Goal: Information Seeking & Learning: Learn about a topic

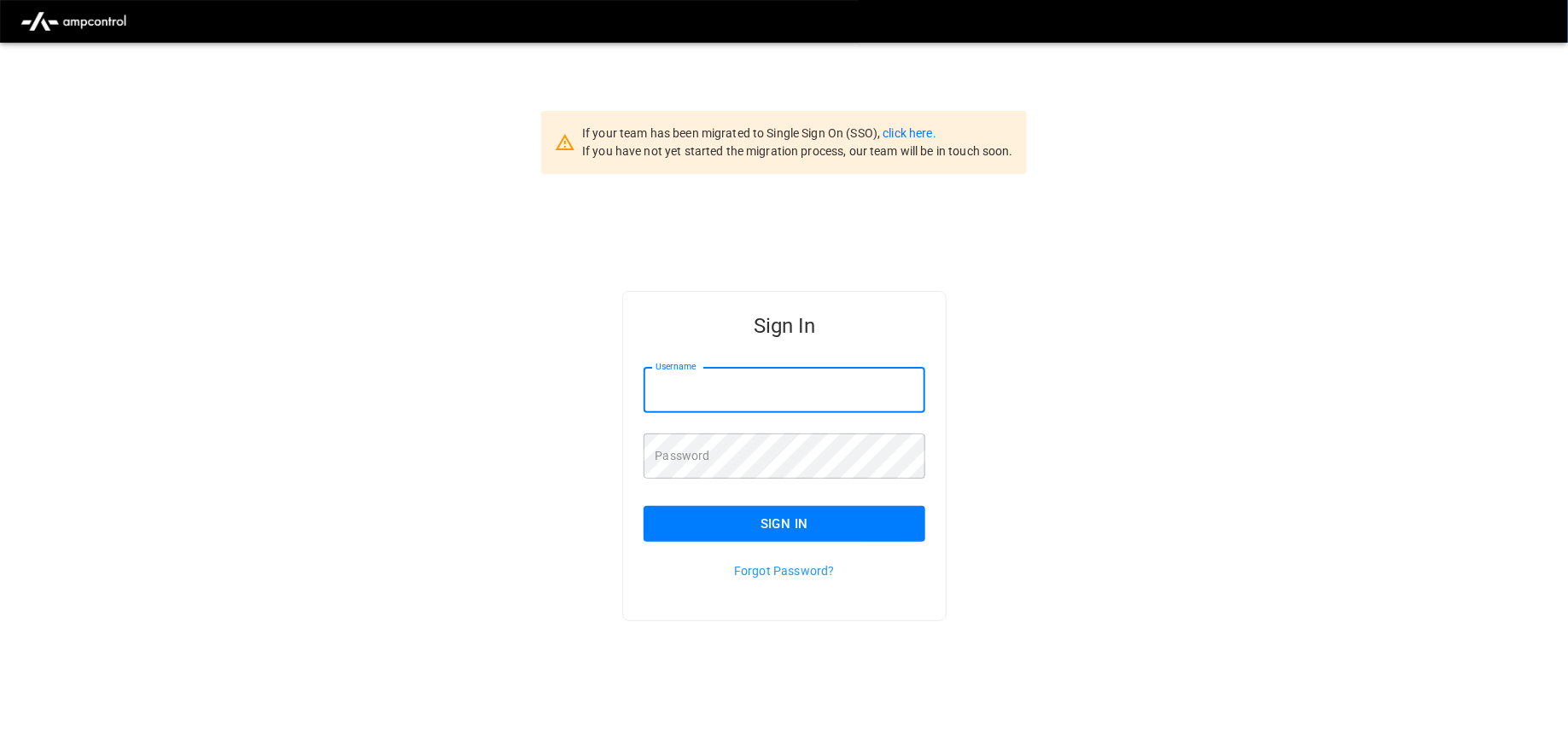
click at [692, 389] on input "Username" at bounding box center [785, 390] width 283 height 45
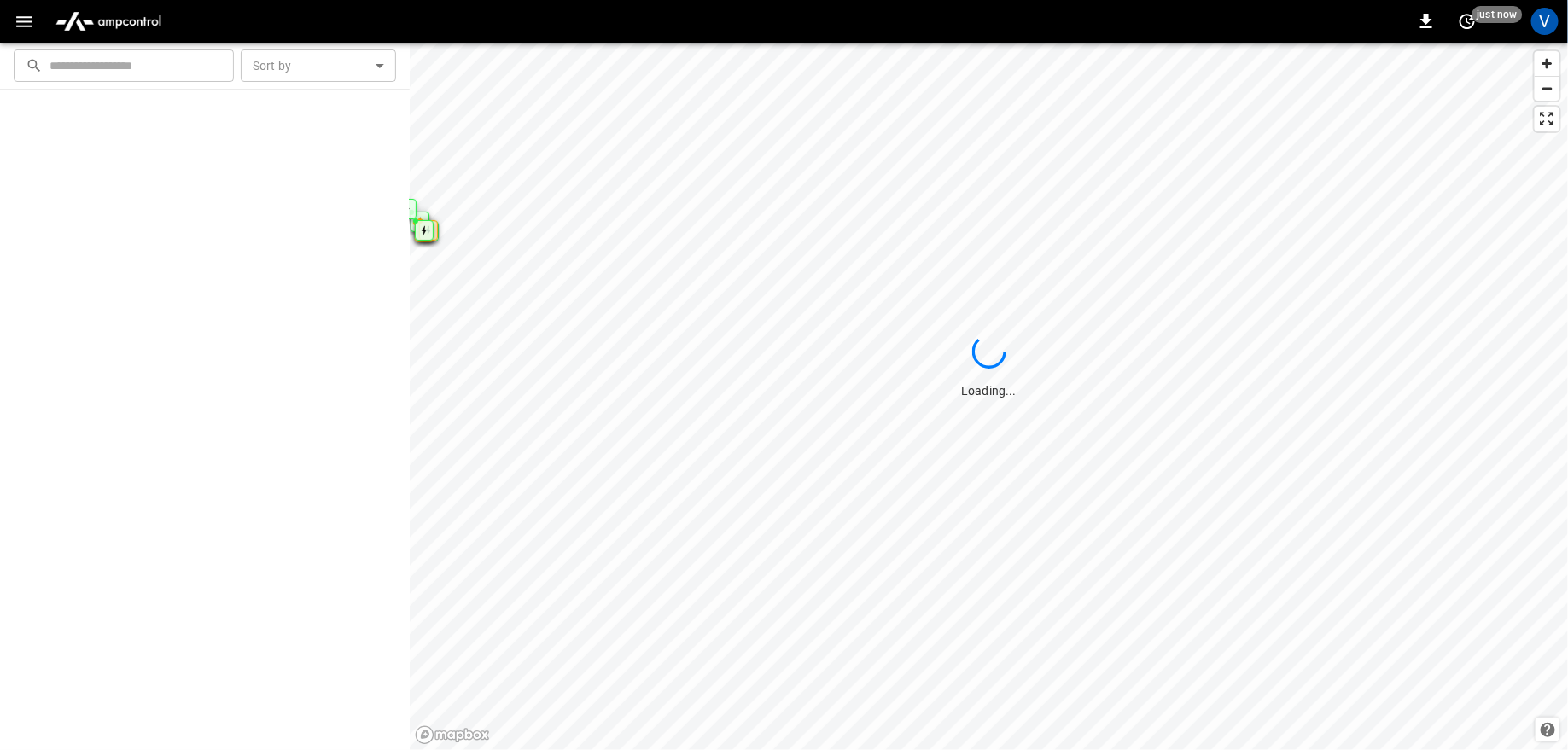
click at [11, 23] on button "button" at bounding box center [24, 21] width 35 height 32
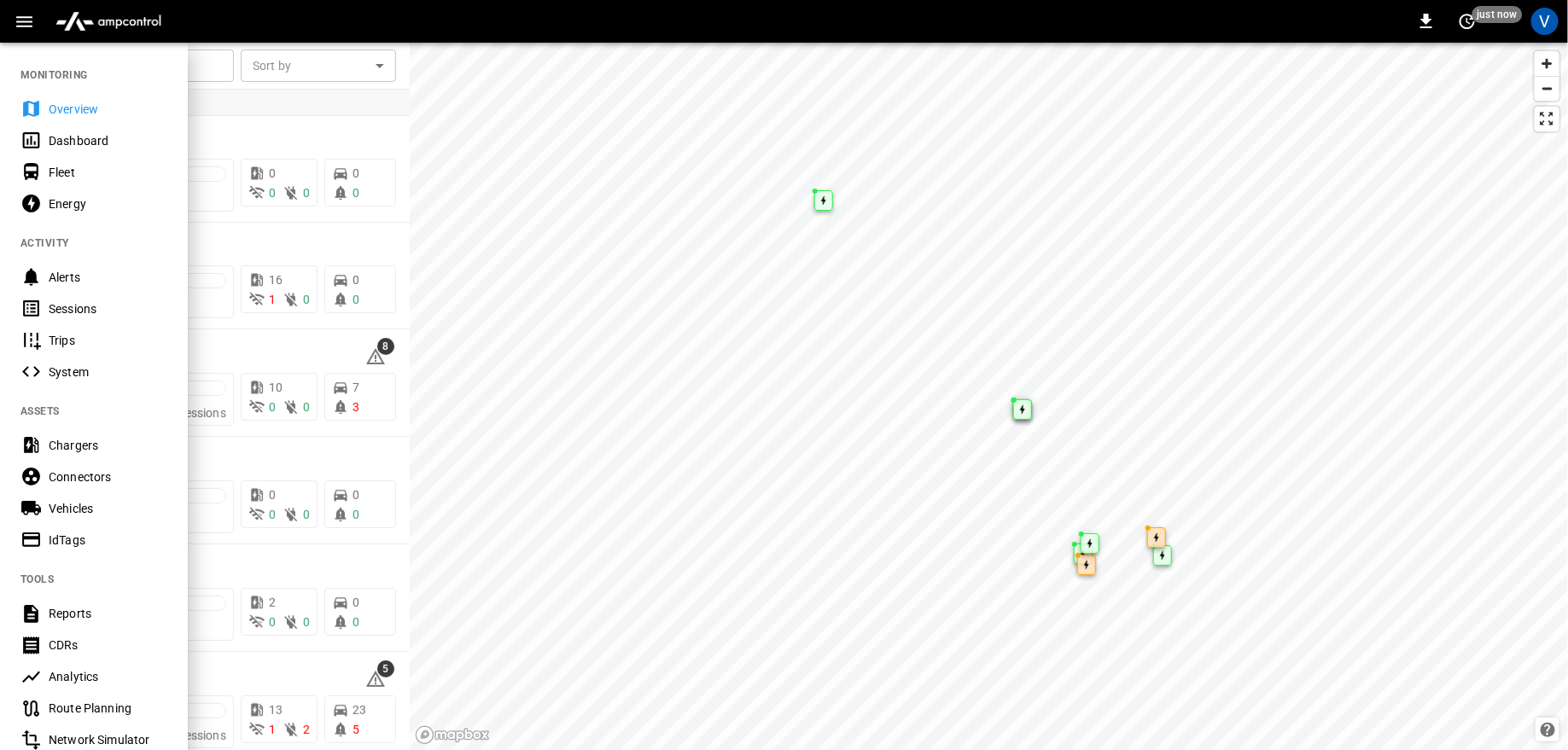
click at [578, 33] on div "0 just now V" at bounding box center [784, 21] width 1568 height 42
click at [327, 22] on div "0 just now V" at bounding box center [784, 21] width 1568 height 42
